Goal: Transaction & Acquisition: Book appointment/travel/reservation

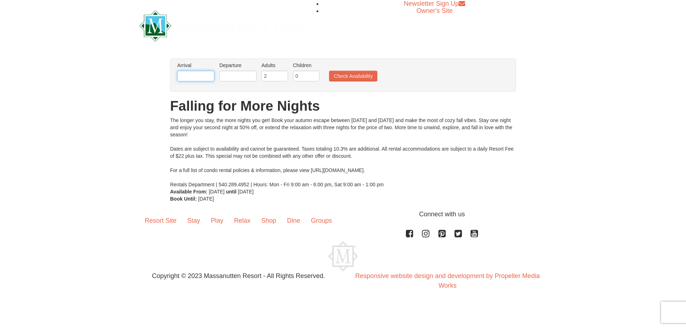
click at [206, 73] on input "text" at bounding box center [195, 76] width 37 height 11
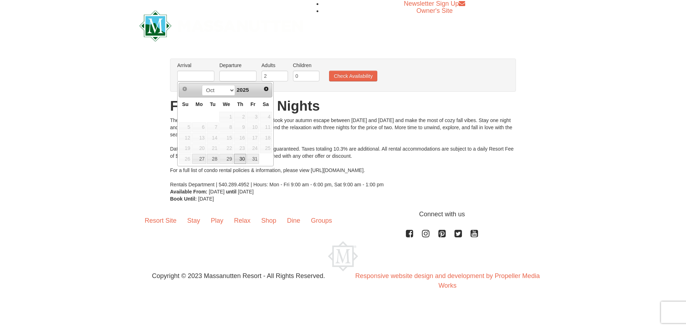
click at [243, 159] on link "30" at bounding box center [240, 159] width 12 height 10
type input "[DATE]"
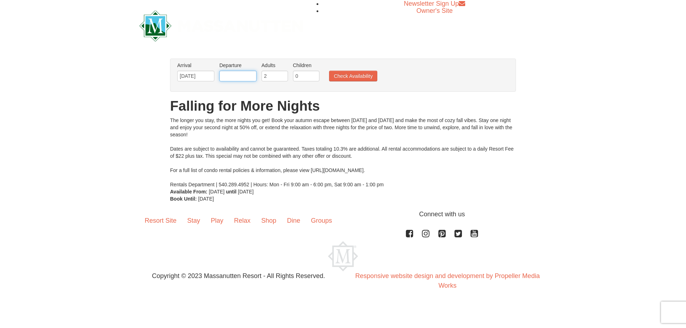
click at [229, 75] on input "text" at bounding box center [237, 76] width 37 height 11
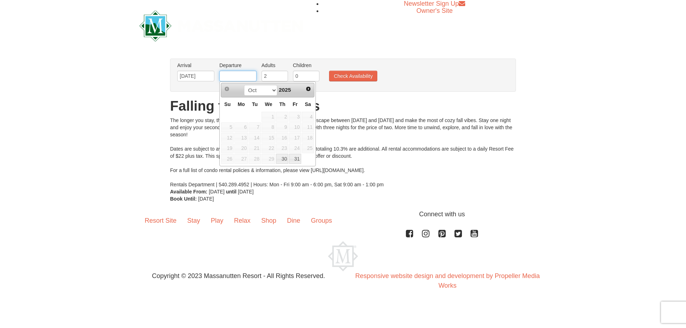
type input "[DATE]"
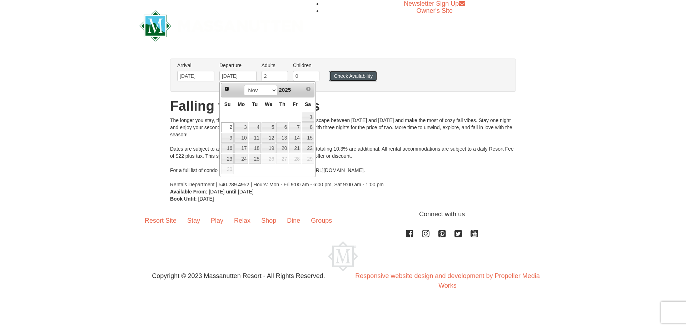
click at [350, 79] on button "Check Availability" at bounding box center [353, 76] width 48 height 11
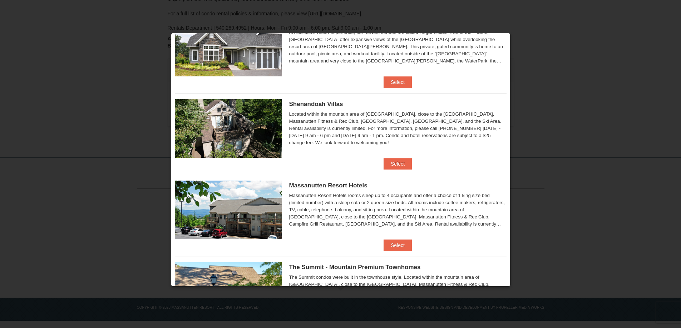
scroll to position [143, 0]
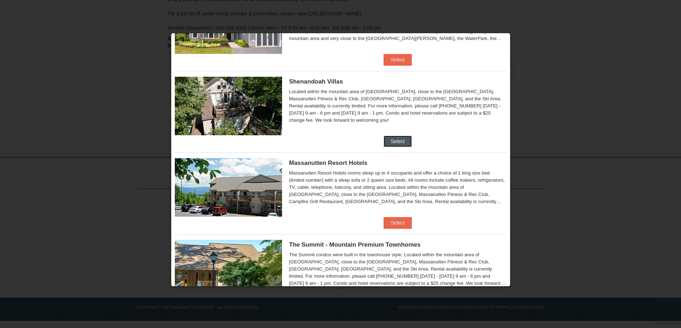
click at [396, 140] on button "Select" at bounding box center [397, 141] width 28 height 11
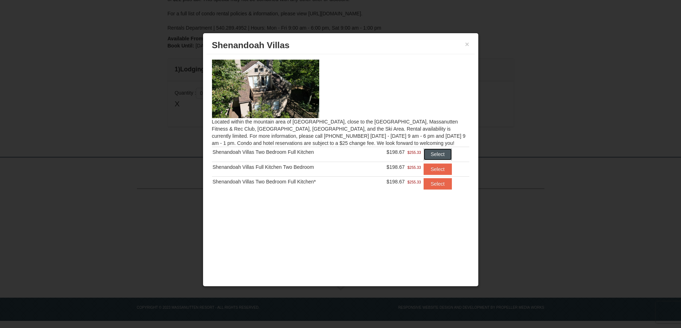
click at [435, 154] on button "Select" at bounding box center [437, 154] width 28 height 11
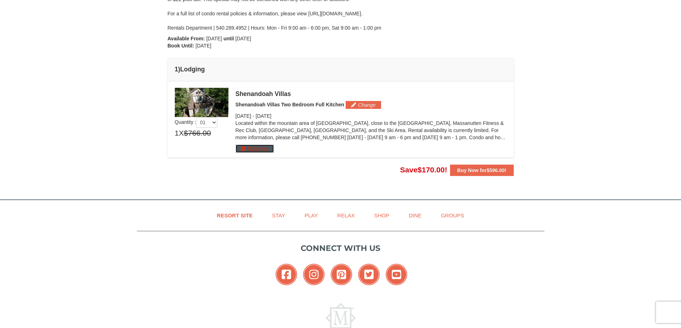
click at [258, 151] on button "More Info" at bounding box center [254, 149] width 38 height 8
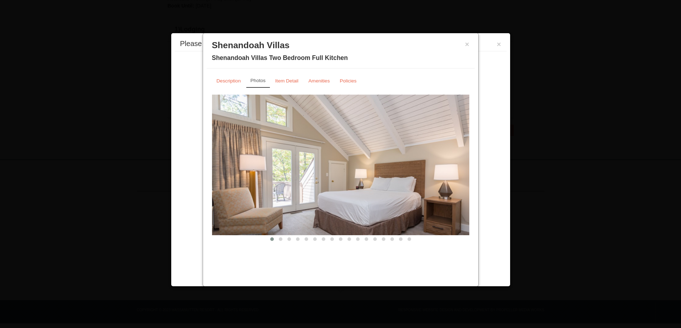
scroll to position [182, 0]
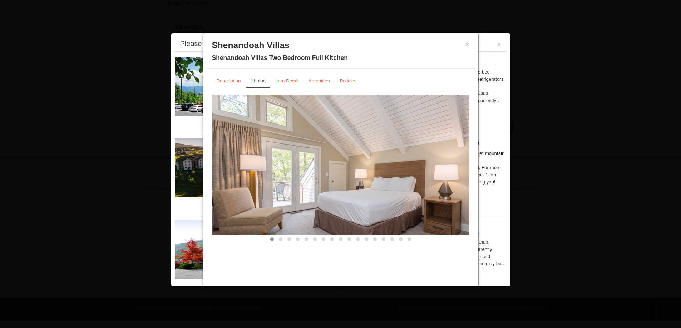
click at [284, 168] on img at bounding box center [340, 165] width 257 height 141
click at [279, 242] on button at bounding box center [280, 239] width 9 height 7
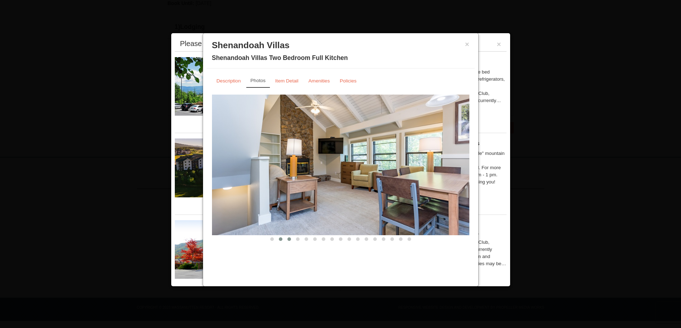
click at [290, 242] on button at bounding box center [289, 239] width 9 height 7
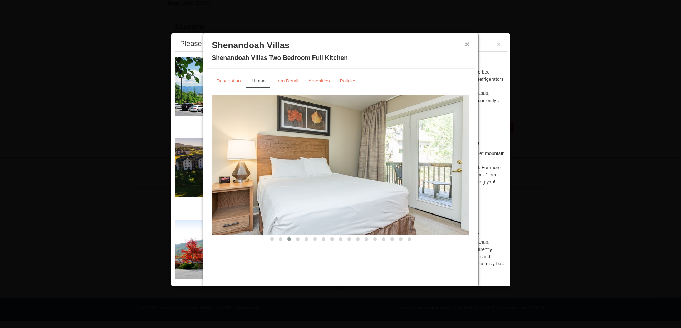
click at [466, 45] on button "×" at bounding box center [467, 44] width 4 height 7
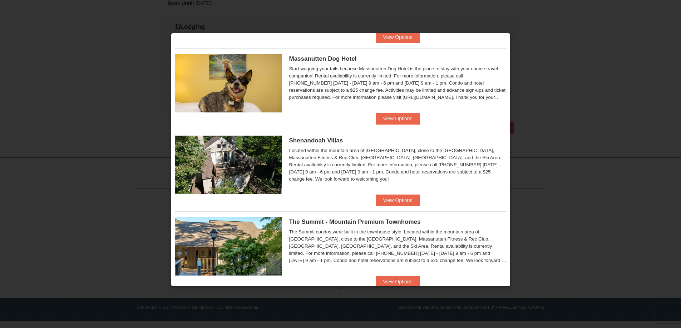
scroll to position [250, 0]
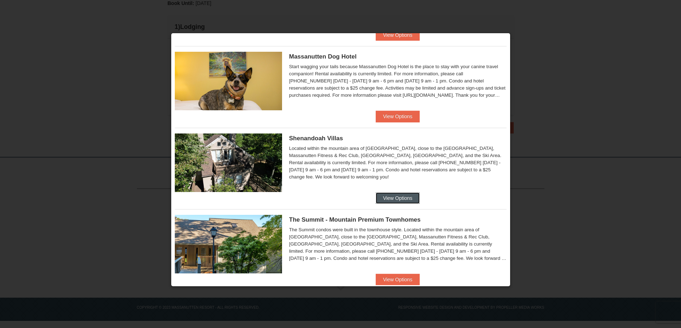
click at [393, 195] on button "View Options" at bounding box center [398, 198] width 44 height 11
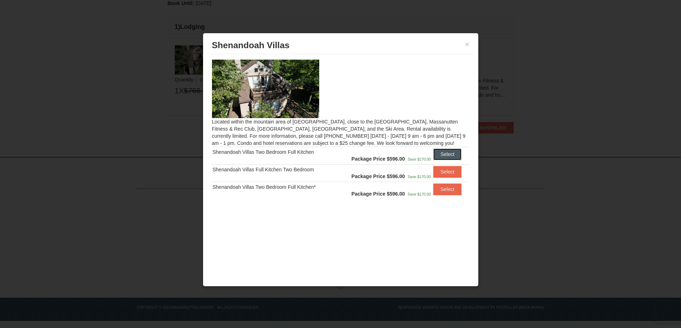
click at [444, 155] on button "Select" at bounding box center [447, 154] width 28 height 11
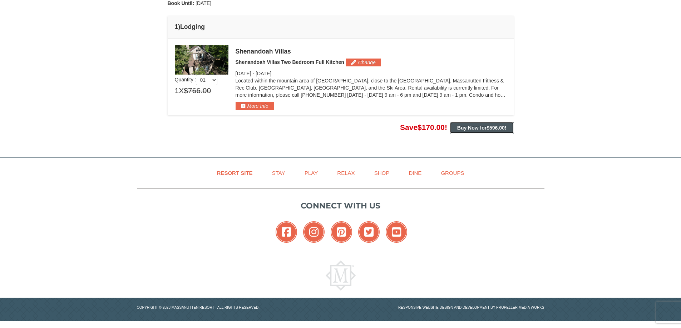
click at [471, 131] on button "Buy Now for $596.00 !" at bounding box center [482, 127] width 64 height 11
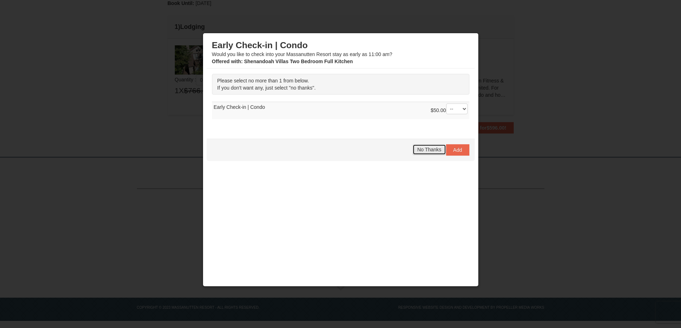
click at [420, 149] on span "No Thanks" at bounding box center [429, 150] width 24 height 6
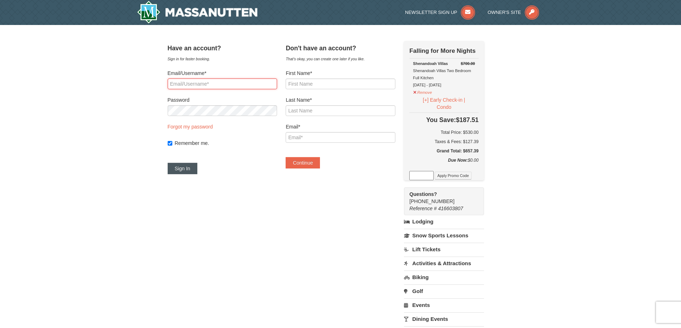
type input "hollyntodd02@gmail.com"
click at [191, 173] on button "Sign In" at bounding box center [183, 168] width 30 height 11
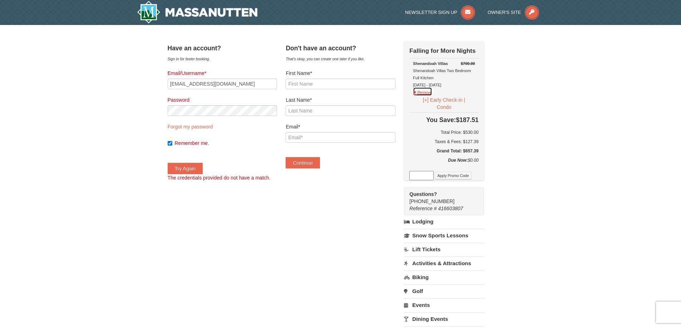
click at [429, 93] on button "Remove" at bounding box center [422, 91] width 19 height 9
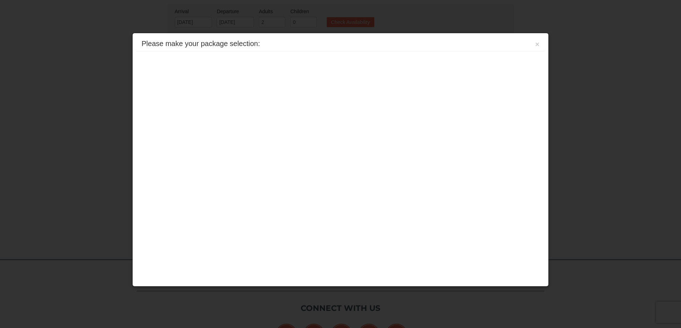
scroll to position [139, 0]
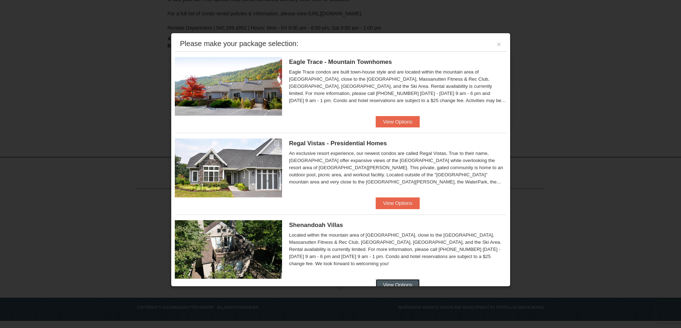
click at [393, 282] on button "View Options" at bounding box center [398, 284] width 44 height 11
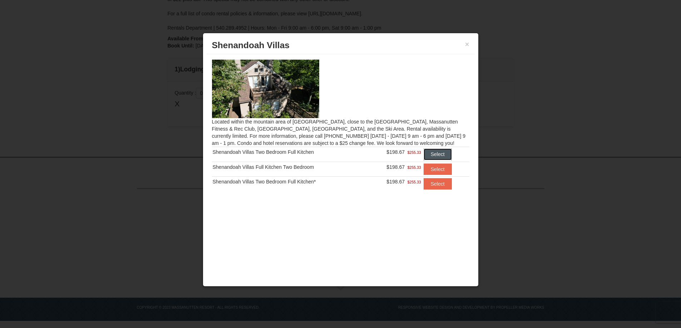
click at [435, 153] on button "Select" at bounding box center [437, 154] width 28 height 11
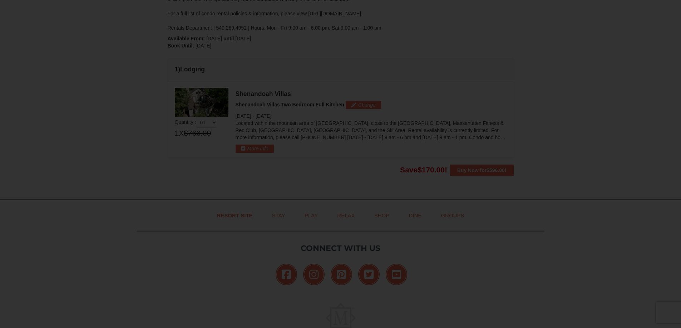
scroll to position [182, 0]
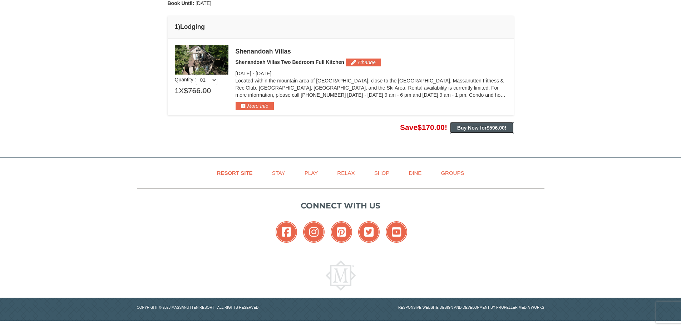
click at [481, 128] on strong "Buy Now for $596.00 !" at bounding box center [481, 128] width 49 height 6
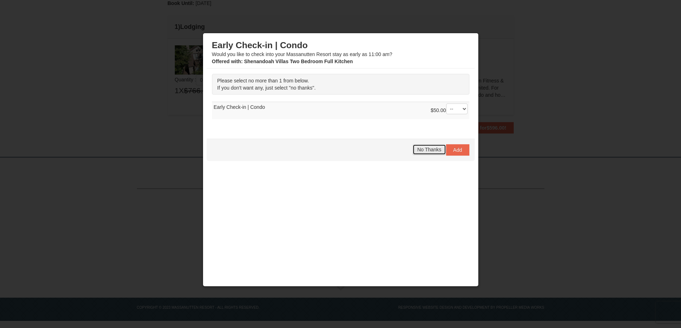
click at [417, 149] on span "No Thanks" at bounding box center [429, 150] width 24 height 6
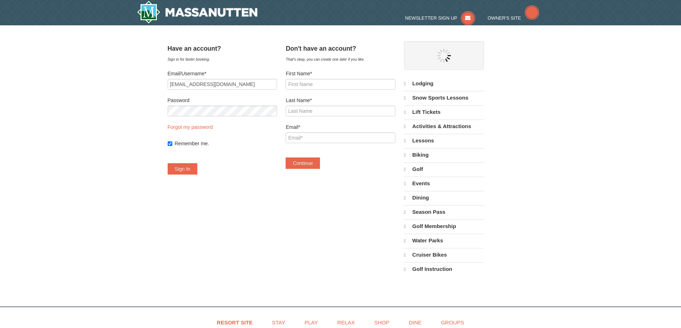
select select "10"
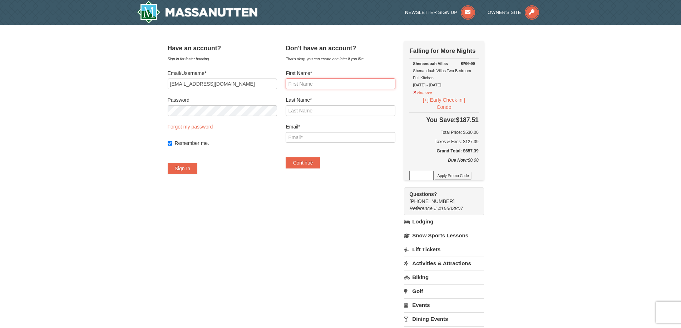
click at [302, 83] on input "First Name*" at bounding box center [339, 84] width 109 height 11
type input "Holly"
type input "Meade"
type input "hollyntodd02@gmail.com"
click at [313, 162] on button "Continue" at bounding box center [302, 162] width 34 height 11
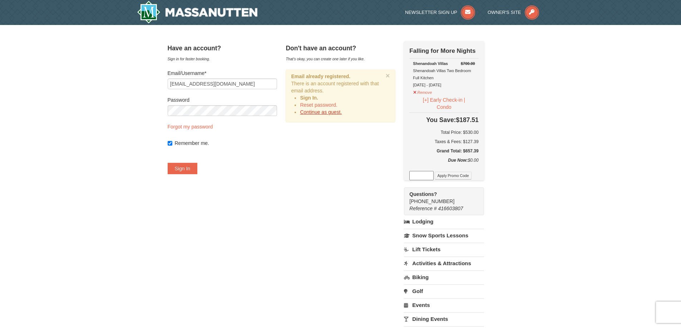
click at [316, 114] on link "Continue as guest." at bounding box center [321, 112] width 42 height 6
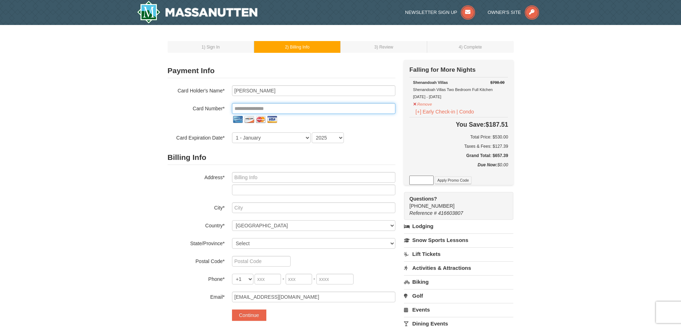
click at [234, 110] on input "tel" at bounding box center [313, 108] width 163 height 11
type input "[PERSON_NAME]"
type input "**********"
select select "11"
select select "2028"
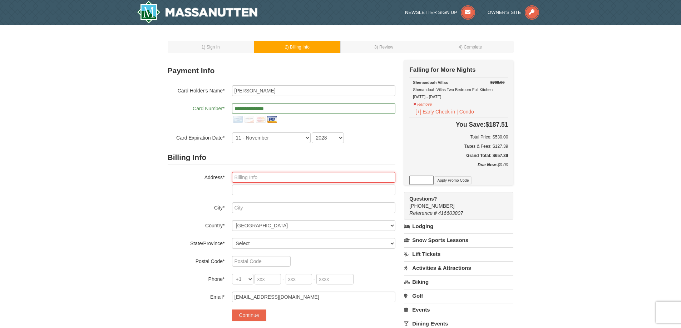
drag, startPoint x: 251, startPoint y: 176, endPoint x: 254, endPoint y: 174, distance: 3.8
click at [251, 176] on input "text" at bounding box center [313, 177] width 163 height 11
type input "P.O. Box 473"
type input "Flint Hill"
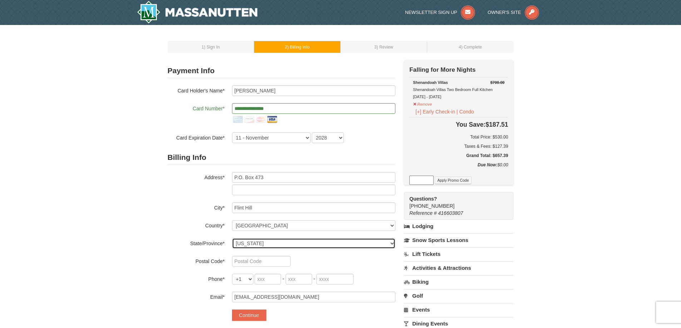
click at [390, 243] on select "Select Alabama Alaska American Samoa Arizona Arkansas California Colorado Conne…" at bounding box center [313, 243] width 163 height 11
select select "VA"
click at [232, 238] on select "Select Alabama Alaska American Samoa Arizona Arkansas California Colorado Conne…" at bounding box center [313, 243] width 163 height 11
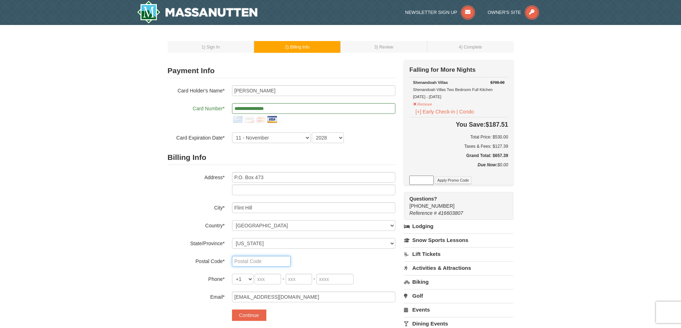
click at [247, 261] on input "text" at bounding box center [261, 261] width 59 height 11
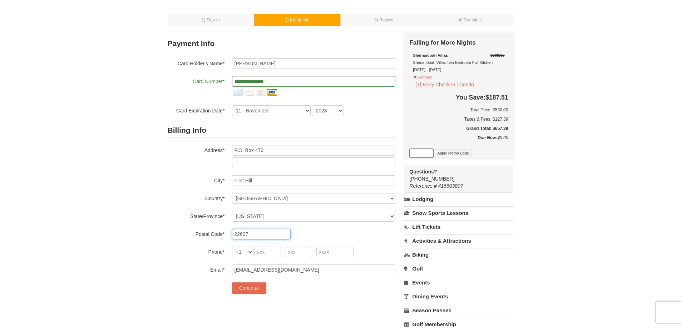
scroll to position [71, 0]
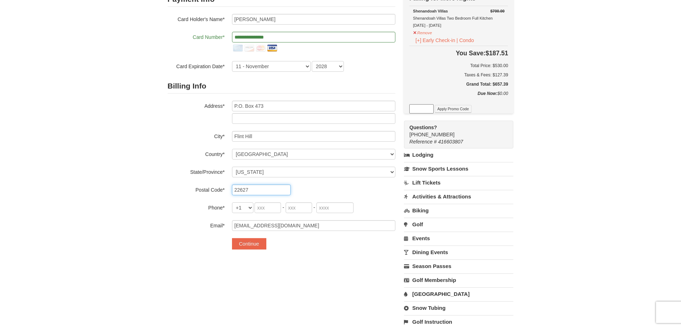
type input "22627"
click at [260, 206] on input "tel" at bounding box center [267, 208] width 26 height 11
type input "540"
type input "229"
type input "8329"
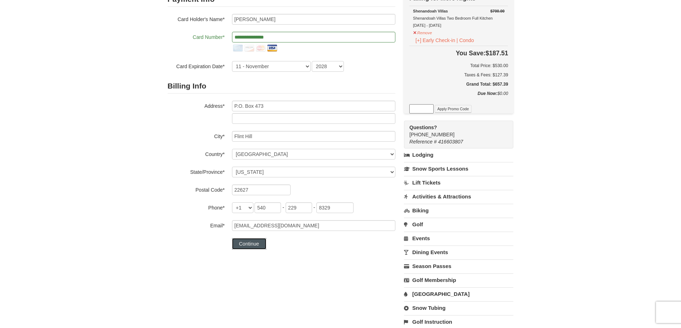
click at [254, 244] on button "Continue" at bounding box center [249, 243] width 34 height 11
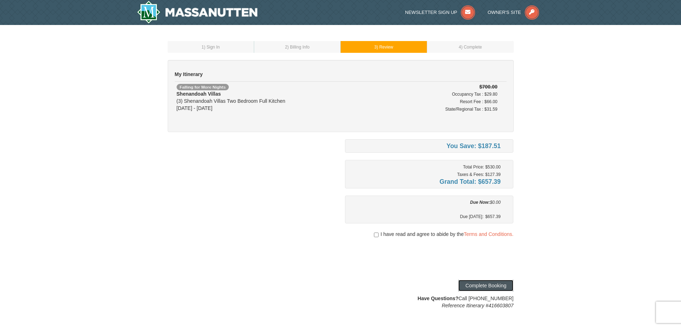
click at [494, 284] on button "Complete Booking" at bounding box center [485, 285] width 55 height 11
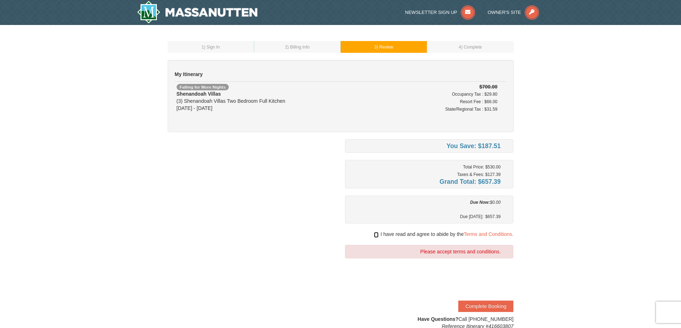
click at [376, 234] on input "checkbox" at bounding box center [376, 235] width 5 height 6
checkbox input "true"
click at [492, 305] on button "Complete Booking" at bounding box center [485, 306] width 55 height 11
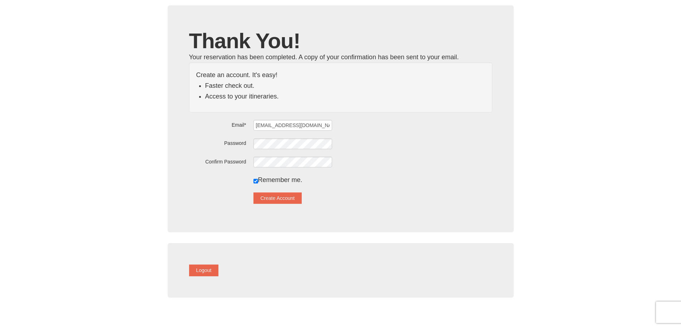
scroll to position [143, 0]
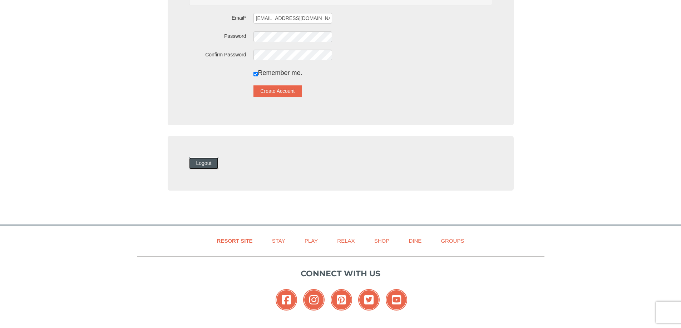
click at [215, 161] on button "Logout" at bounding box center [204, 163] width 30 height 11
